Goal: Transaction & Acquisition: Purchase product/service

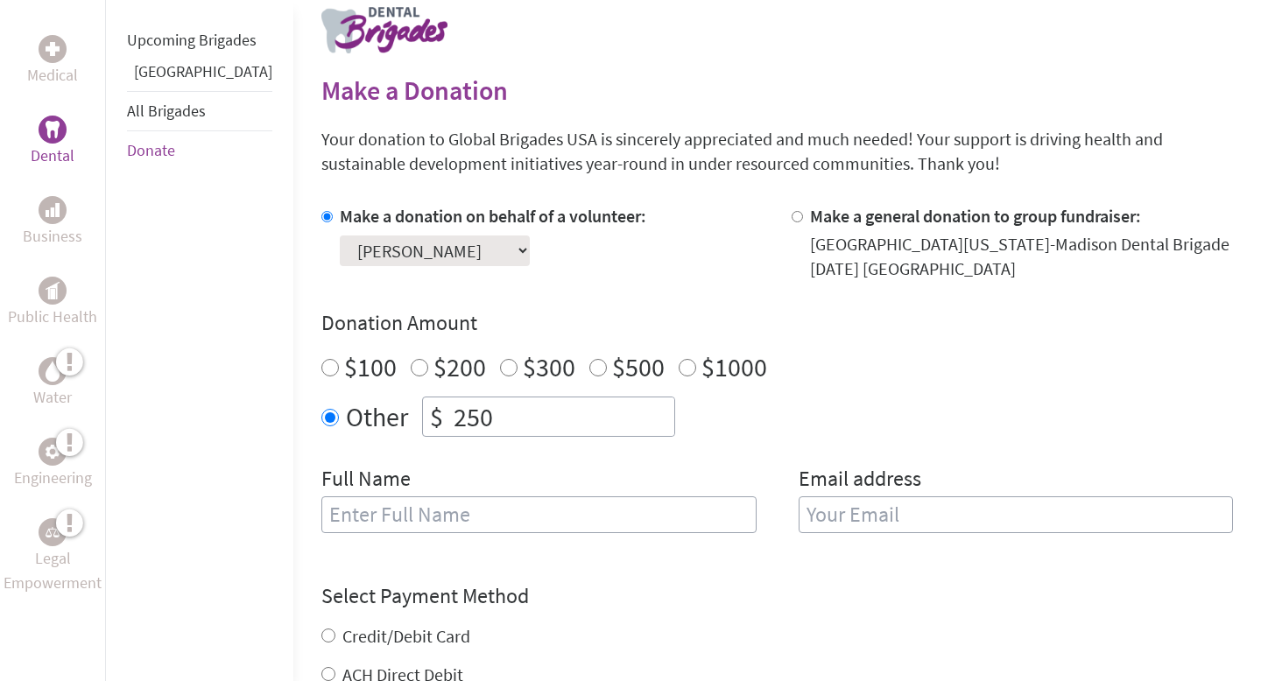
scroll to position [373, 0]
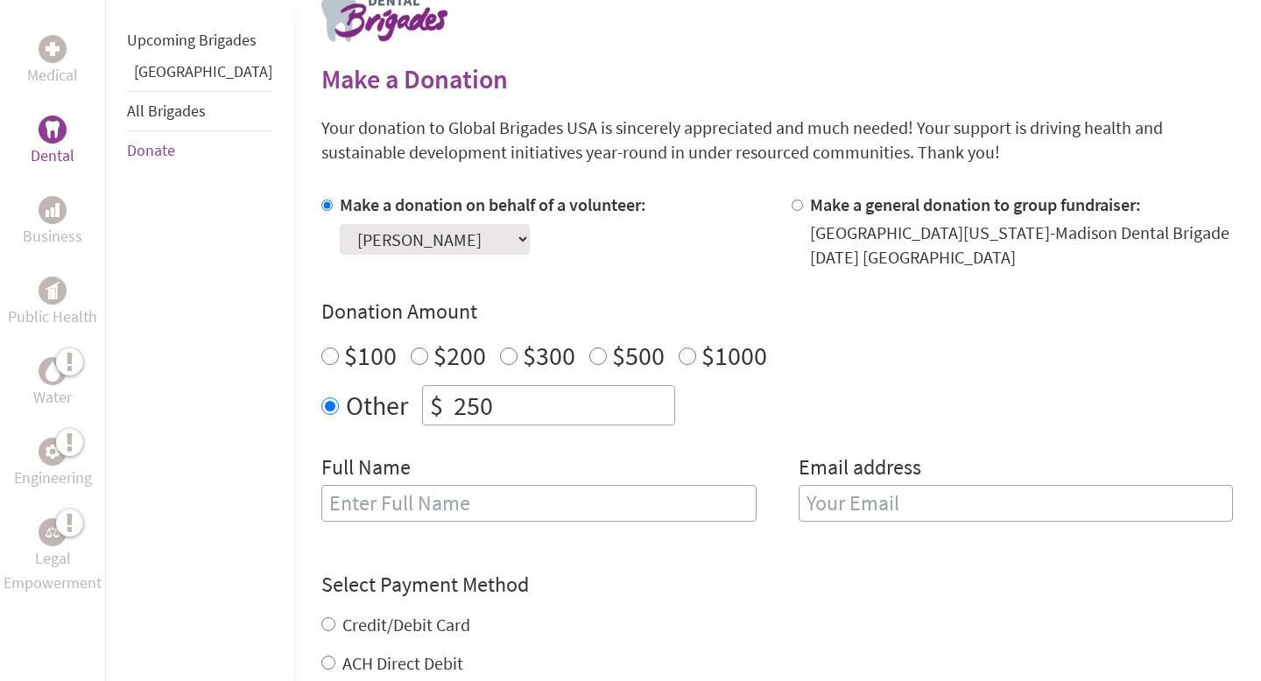
click at [391, 508] on input "text" at bounding box center [538, 503] width 435 height 37
type input "[PERSON_NAME]"
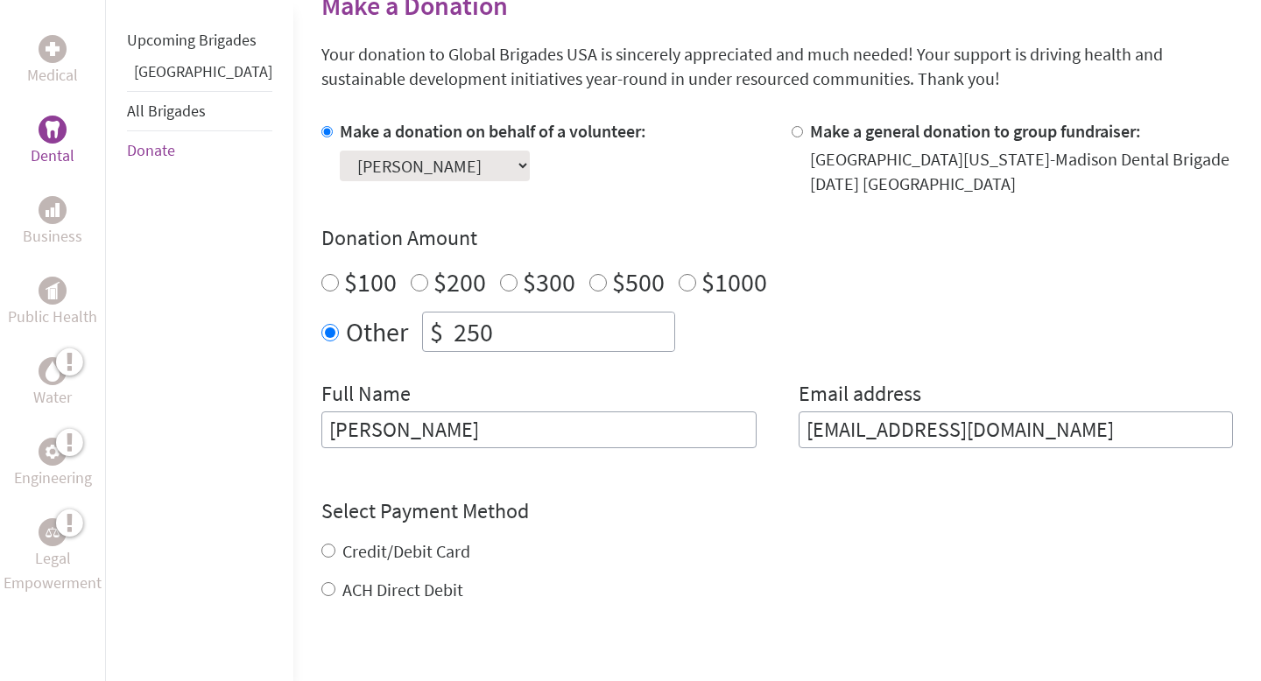
scroll to position [452, 0]
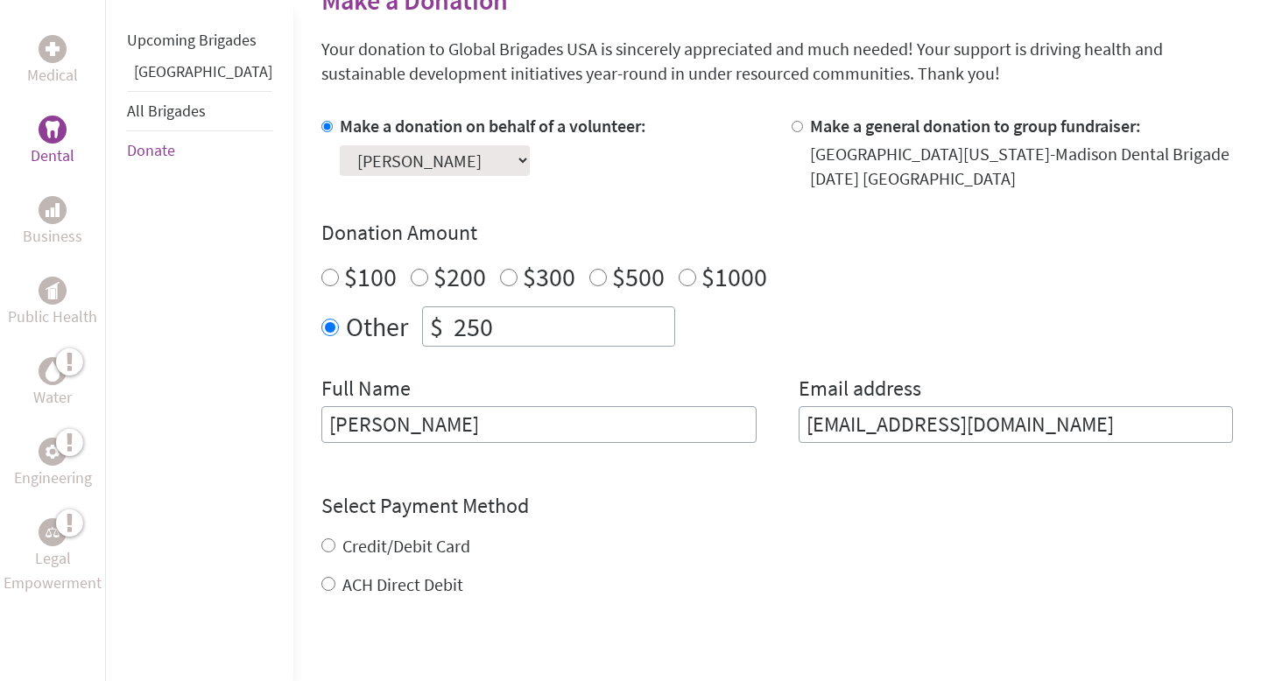
type input "[EMAIL_ADDRESS][DOMAIN_NAME]"
click at [321, 544] on div "Credit/Debit Card ACH Direct Debit" at bounding box center [777, 565] width 912 height 63
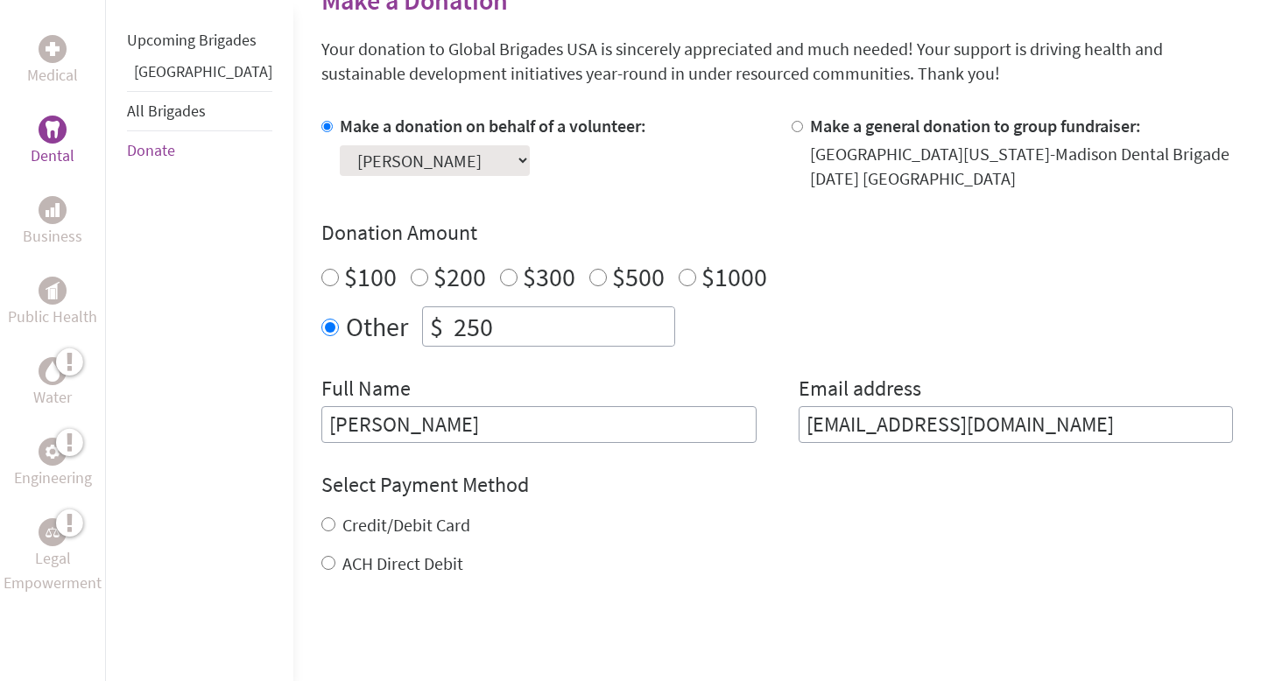
click at [321, 525] on input "Credit/Debit Card" at bounding box center [328, 525] width 14 height 14
radio input "true"
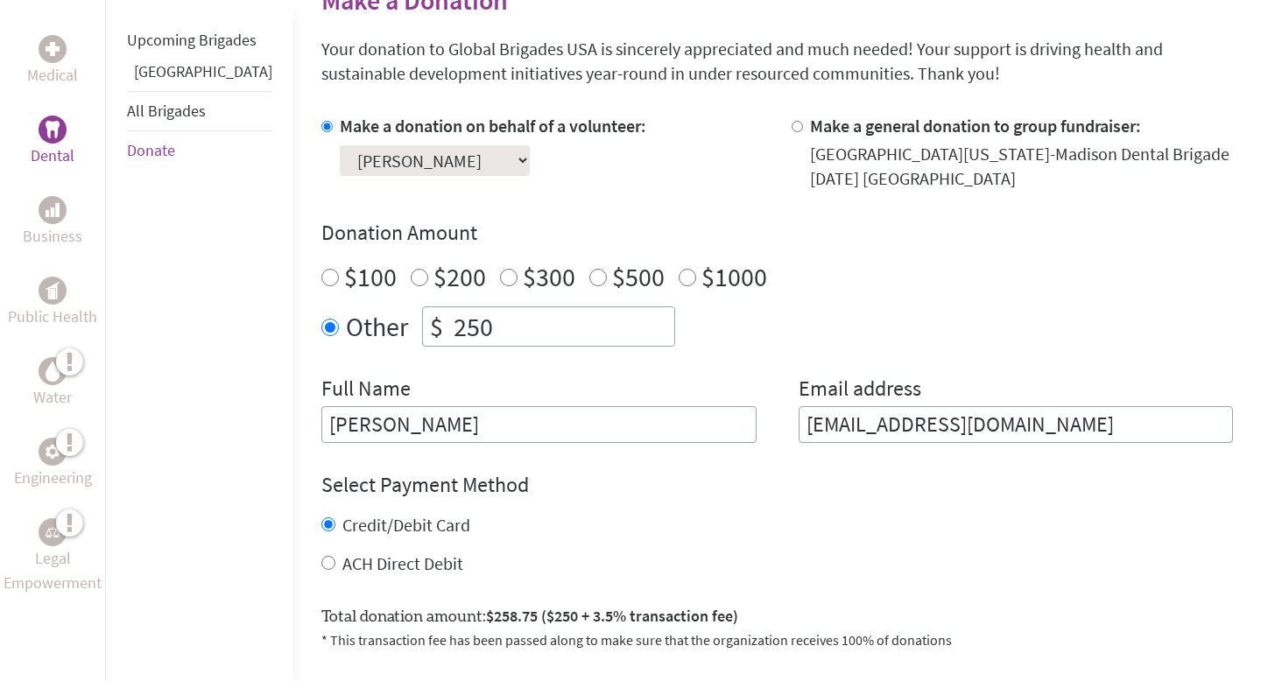
click at [321, 563] on input "ACH Direct Debit" at bounding box center [328, 563] width 14 height 14
radio input "true"
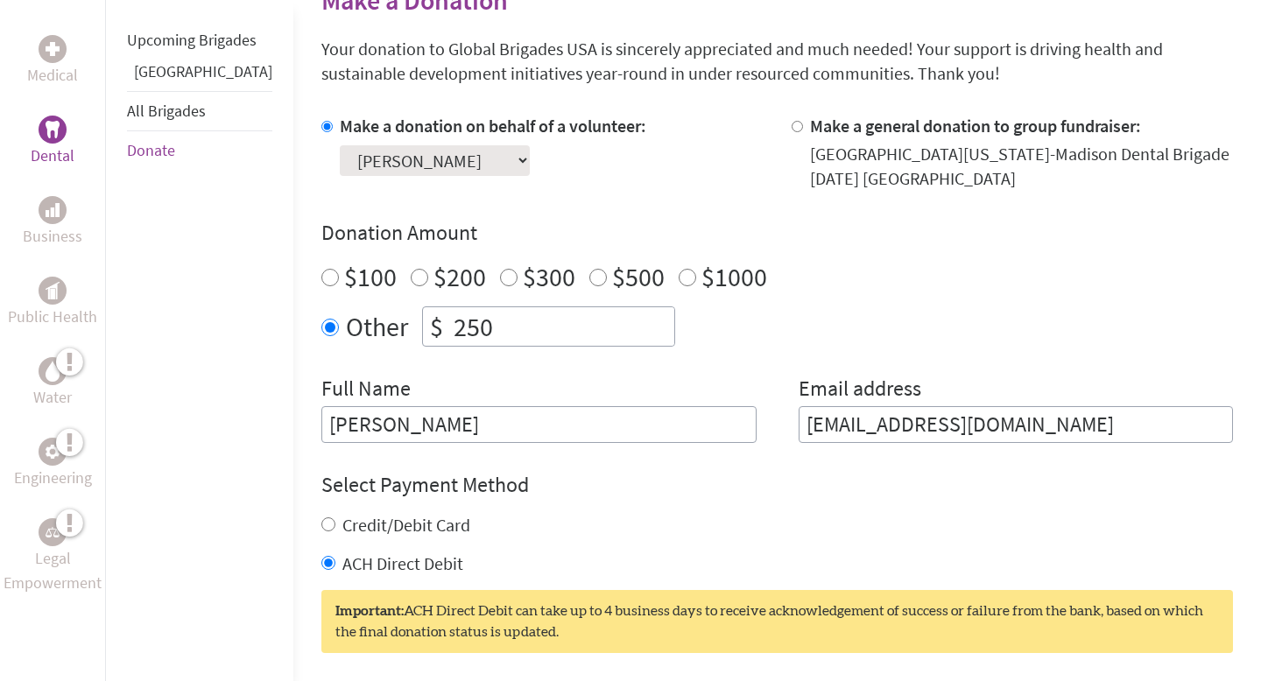
click at [321, 525] on input "Credit/Debit Card" at bounding box center [328, 525] width 14 height 14
radio input "true"
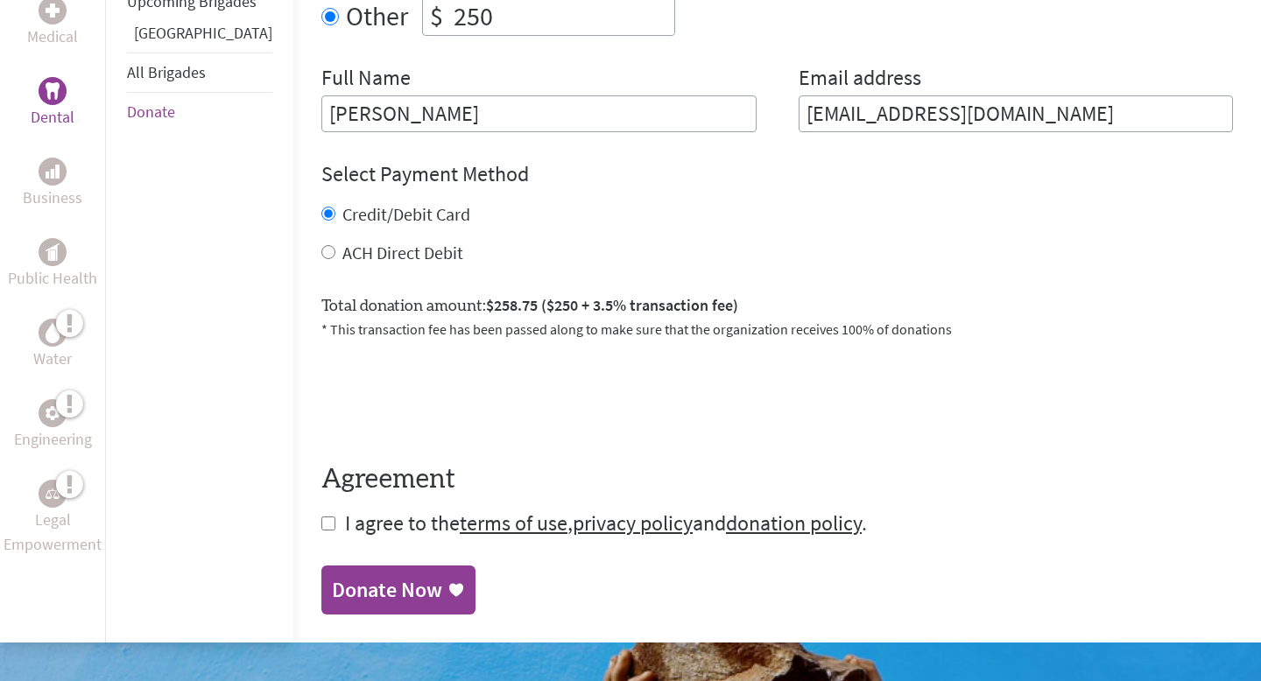
scroll to position [782, 0]
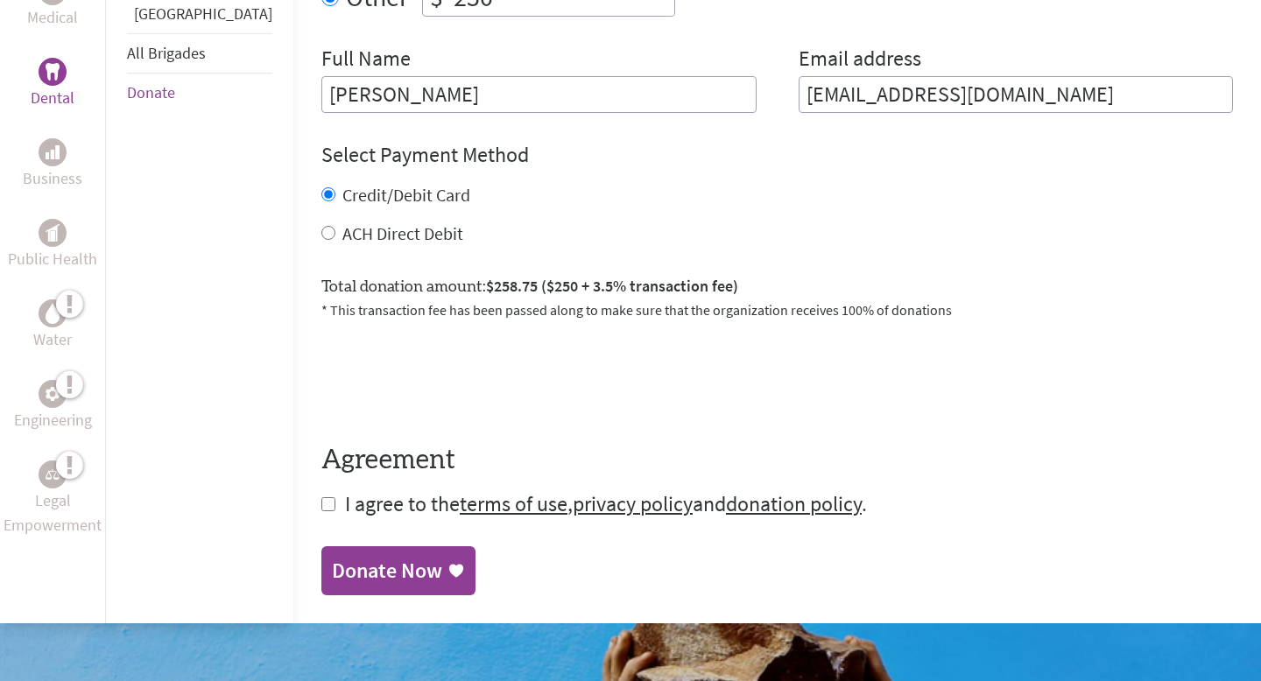
click at [321, 501] on input "checkbox" at bounding box center [328, 504] width 14 height 14
checkbox input "true"
click at [364, 570] on div "Donate Now" at bounding box center [387, 573] width 110 height 28
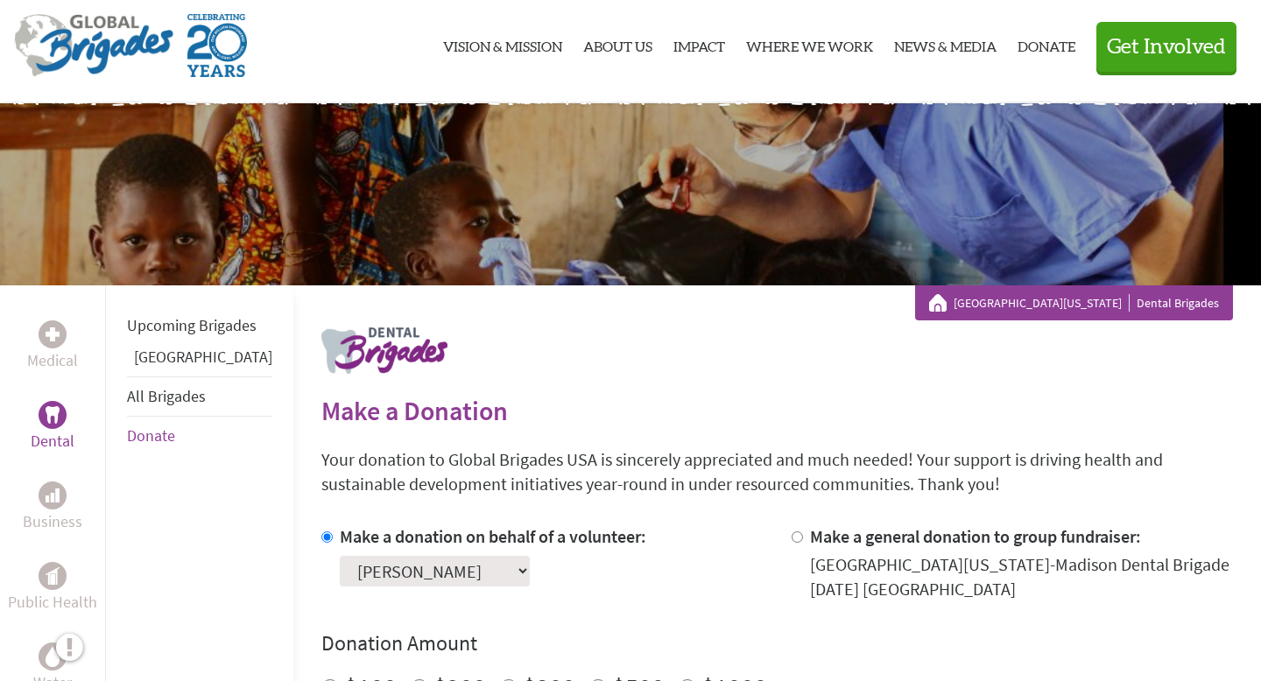
scroll to position [64, 0]
